Goal: Find specific page/section: Find specific page/section

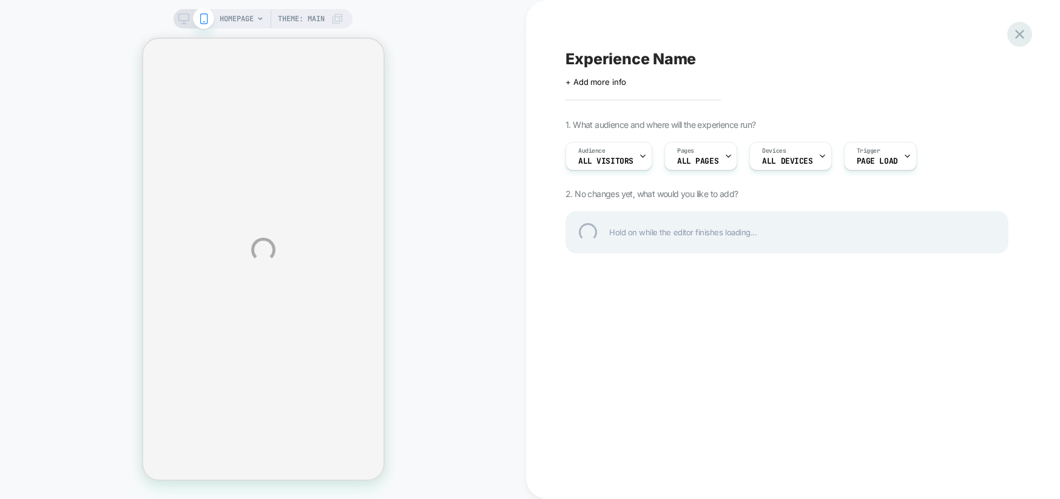
click at [1023, 36] on div at bounding box center [1019, 34] width 25 height 25
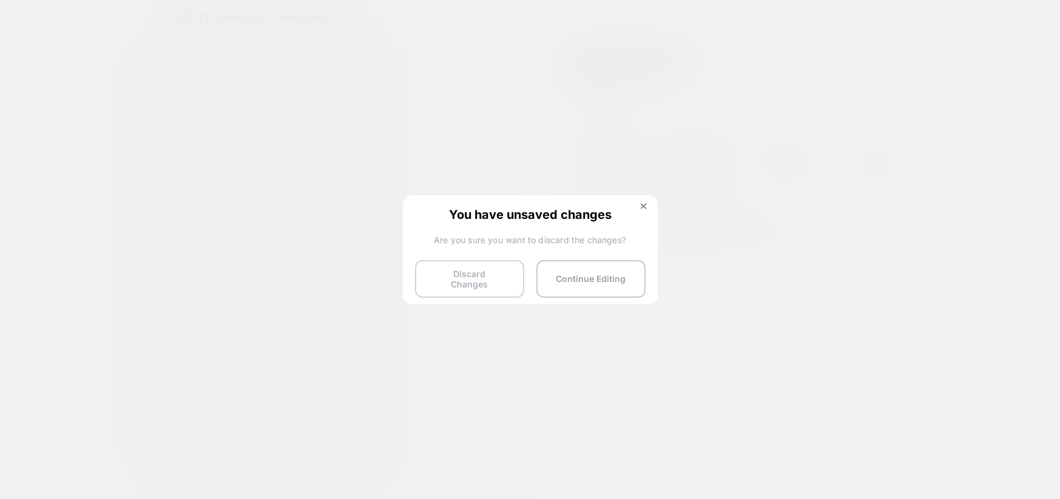
click at [507, 273] on button "Discard Changes" at bounding box center [469, 279] width 109 height 38
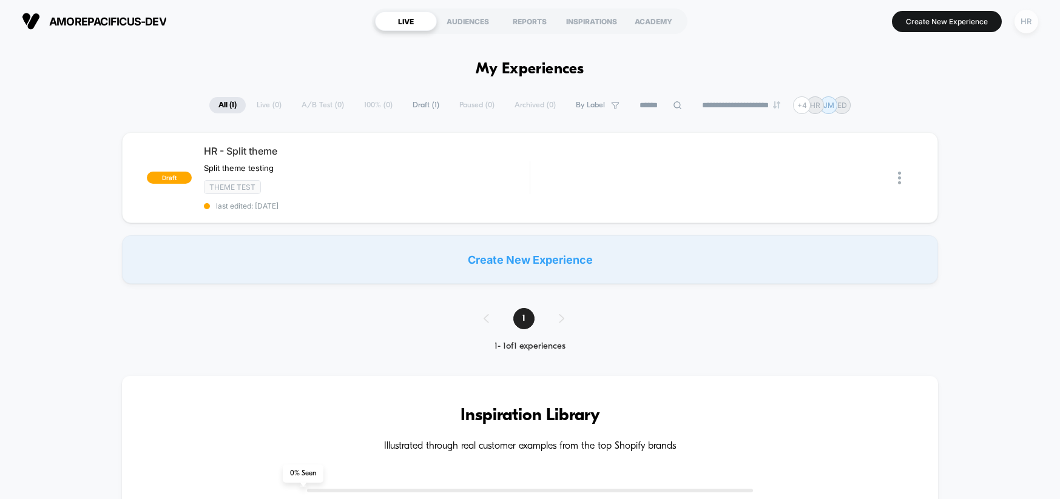
click at [1027, 19] on div "HR" at bounding box center [1027, 22] width 24 height 24
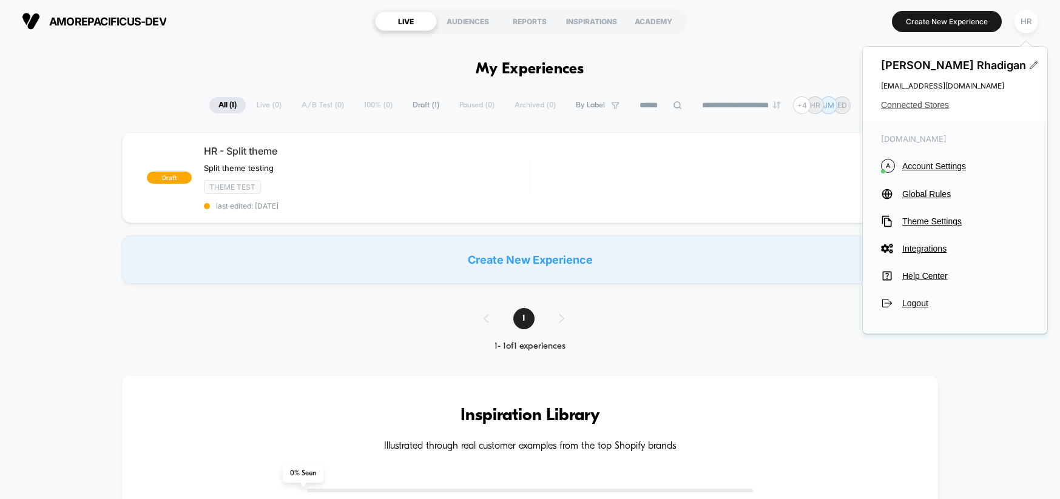
click at [925, 104] on span "Connected Stores" at bounding box center [955, 105] width 148 height 10
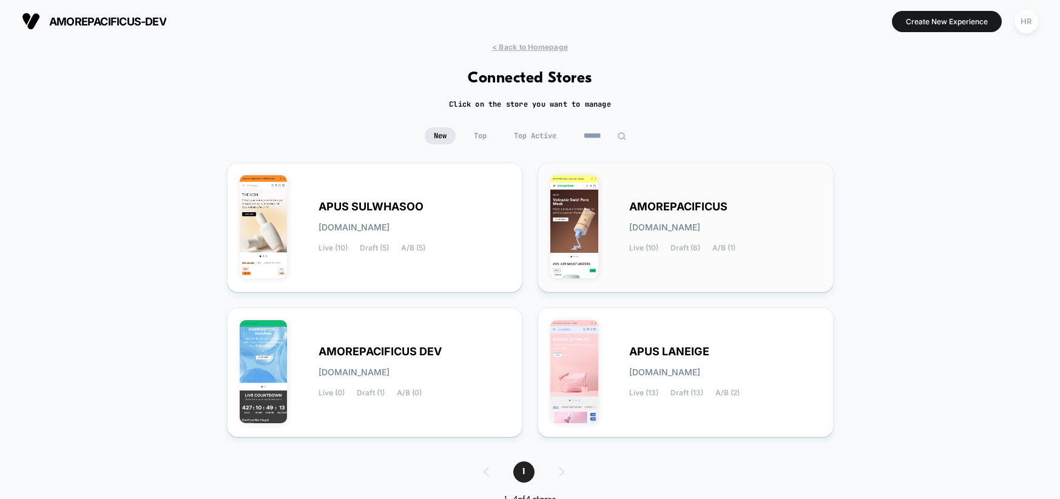
click at [705, 206] on span "AMOREPACIFICUS" at bounding box center [678, 207] width 98 height 8
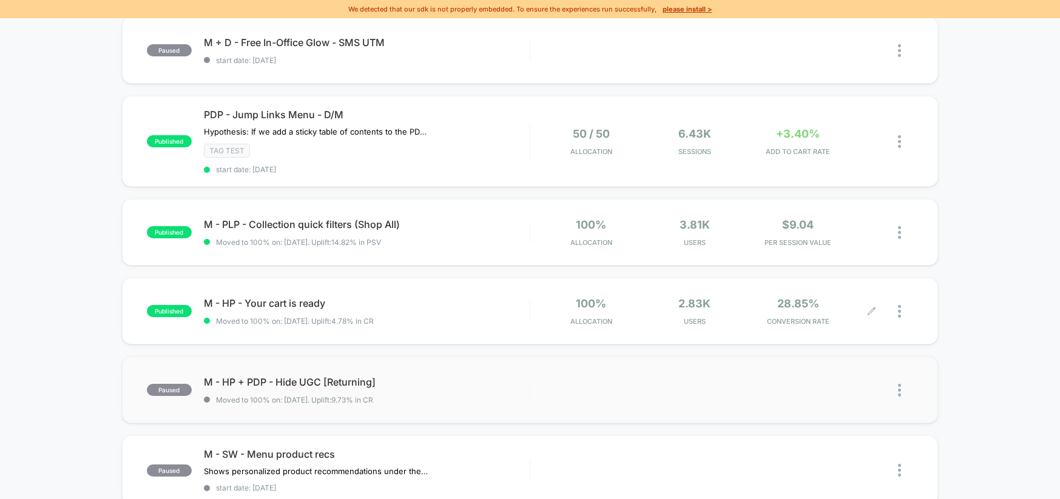
scroll to position [215, 0]
